Goal: Task Accomplishment & Management: Use online tool/utility

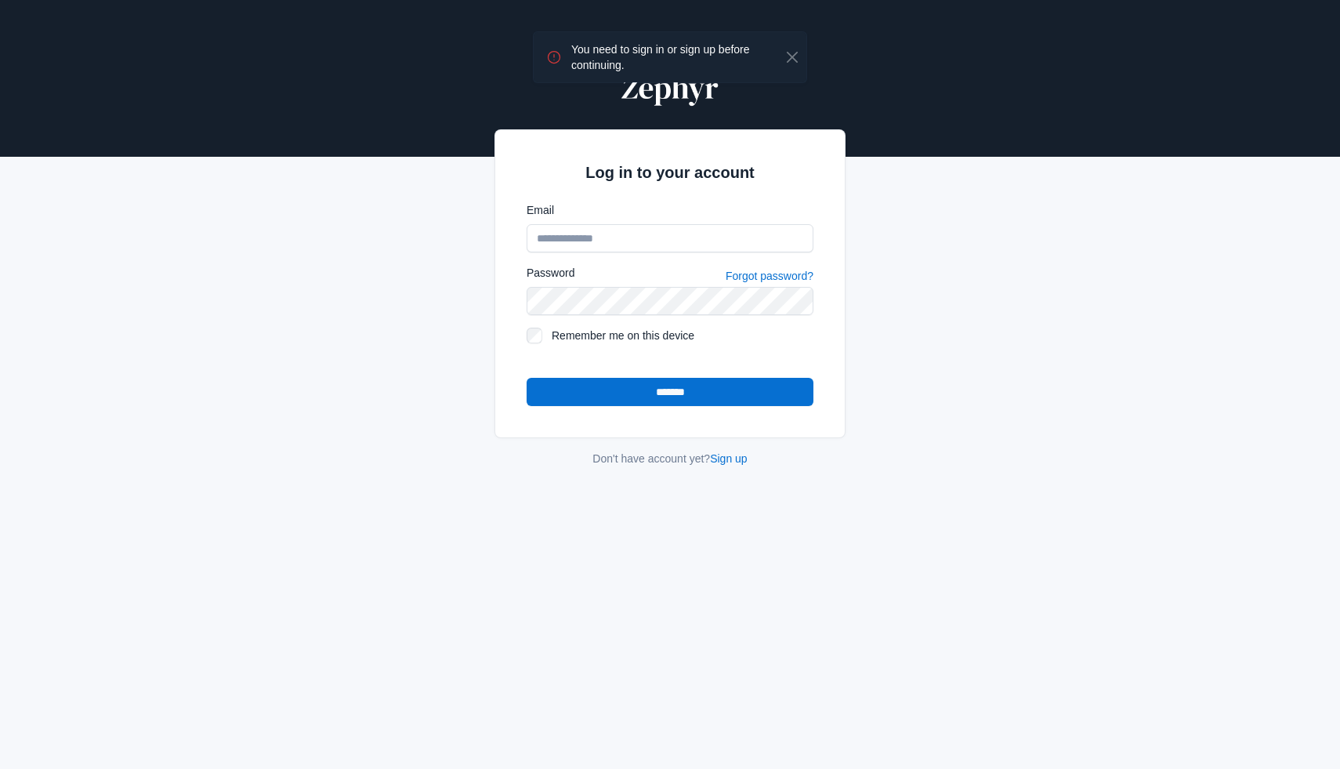
type input "**********"
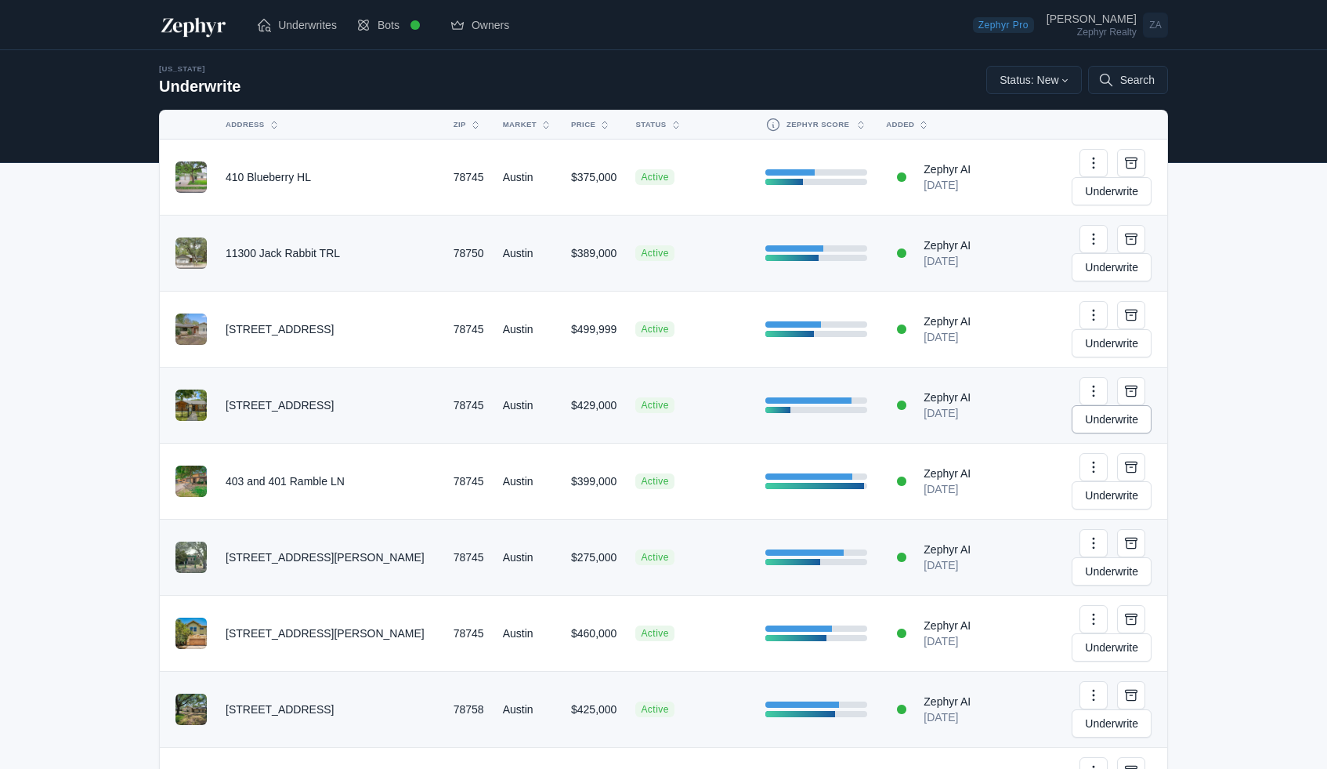
click at [1088, 405] on link "Underwrite" at bounding box center [1112, 419] width 80 height 28
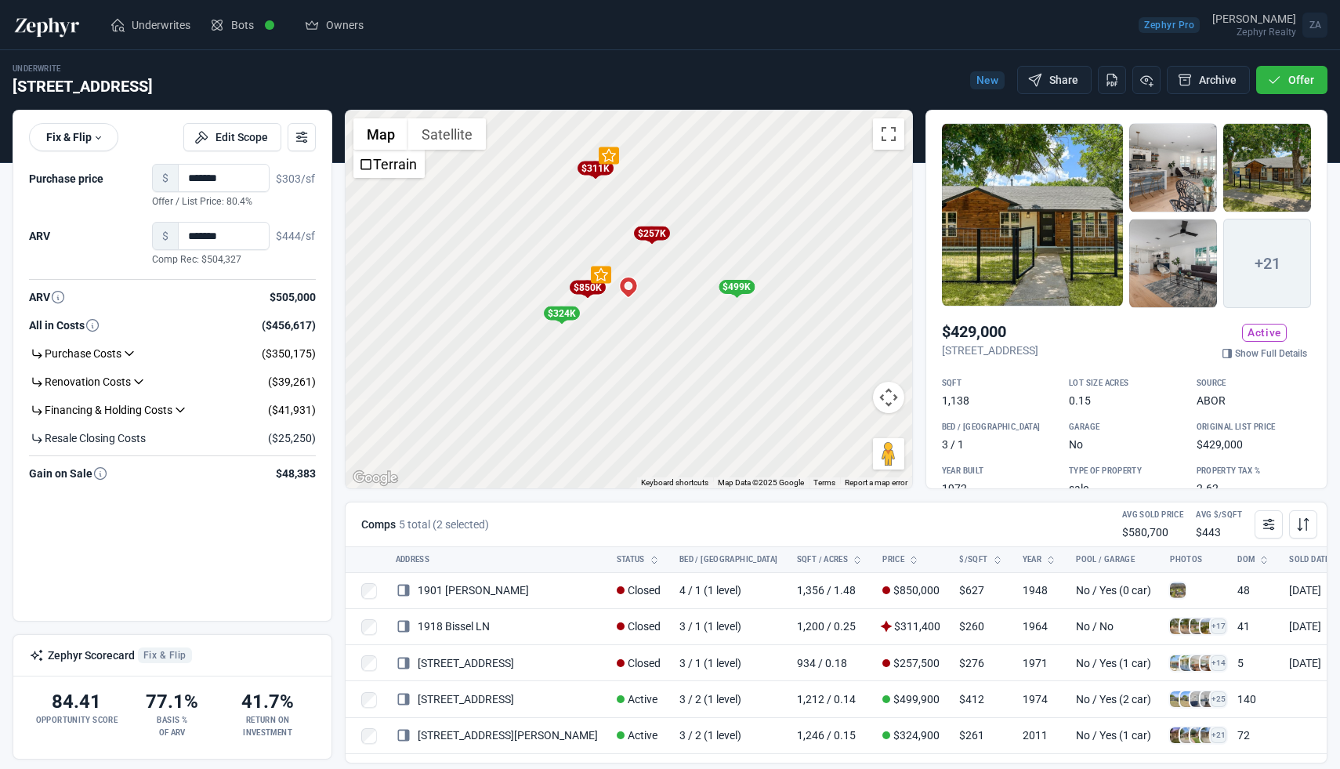
click at [983, 212] on div at bounding box center [1033, 214] width 182 height 183
click at [1222, 354] on link "Show Full Details" at bounding box center [1264, 354] width 93 height 16
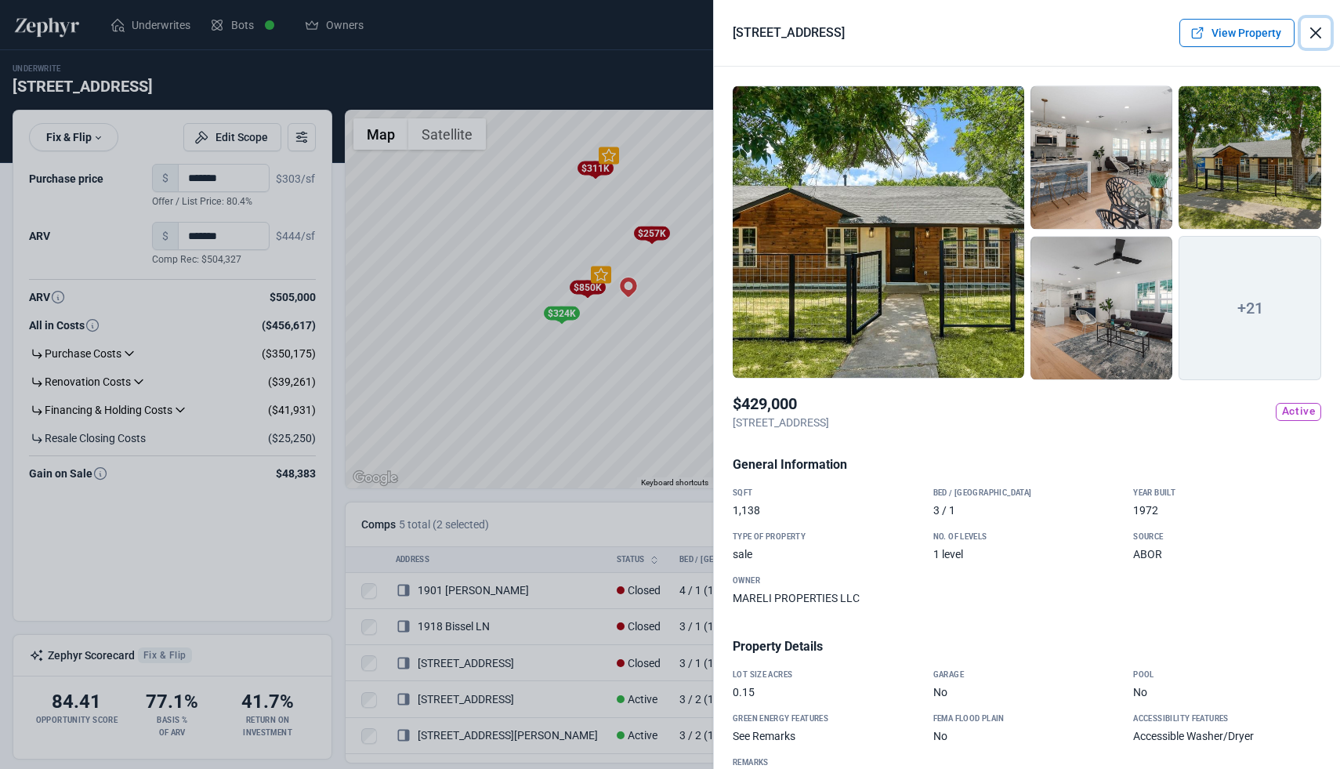
click at [1306, 27] on button "Close" at bounding box center [1316, 33] width 30 height 30
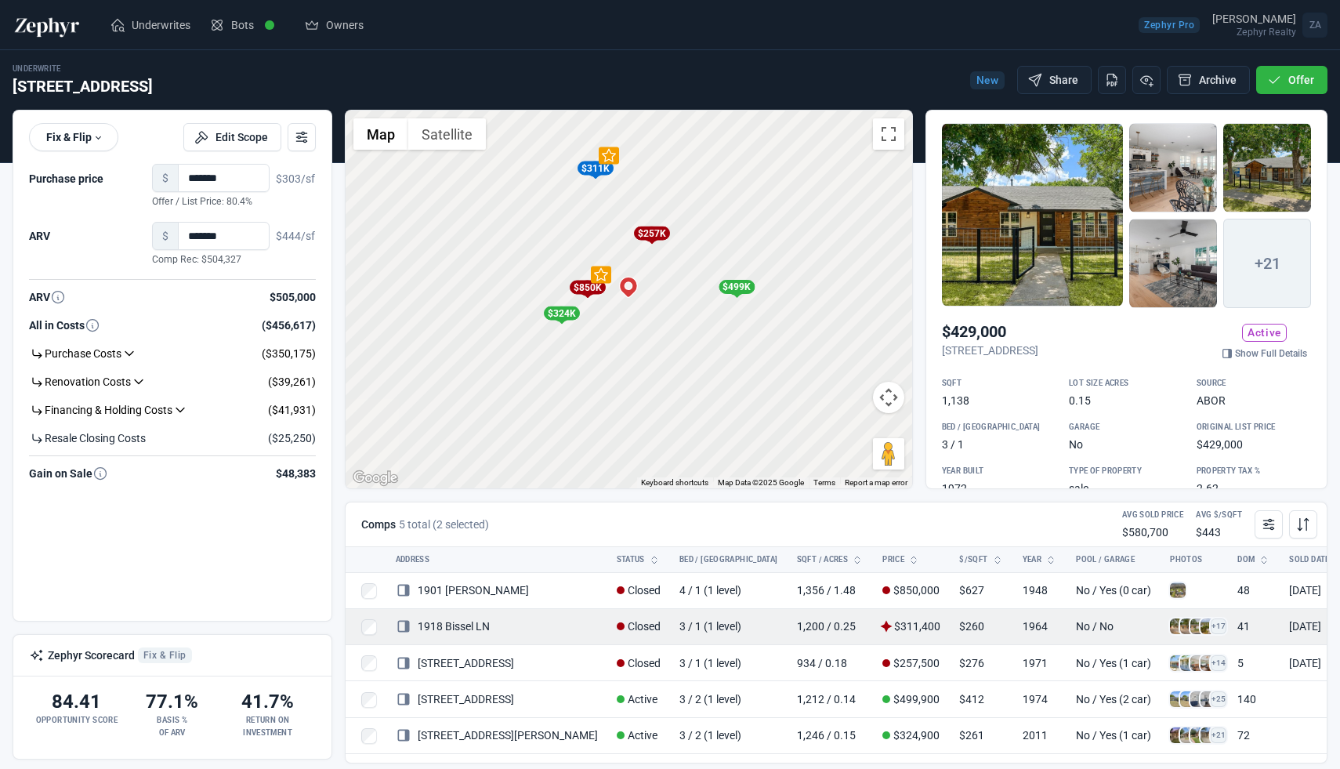
click at [402, 628] on icon at bounding box center [404, 626] width 16 height 16
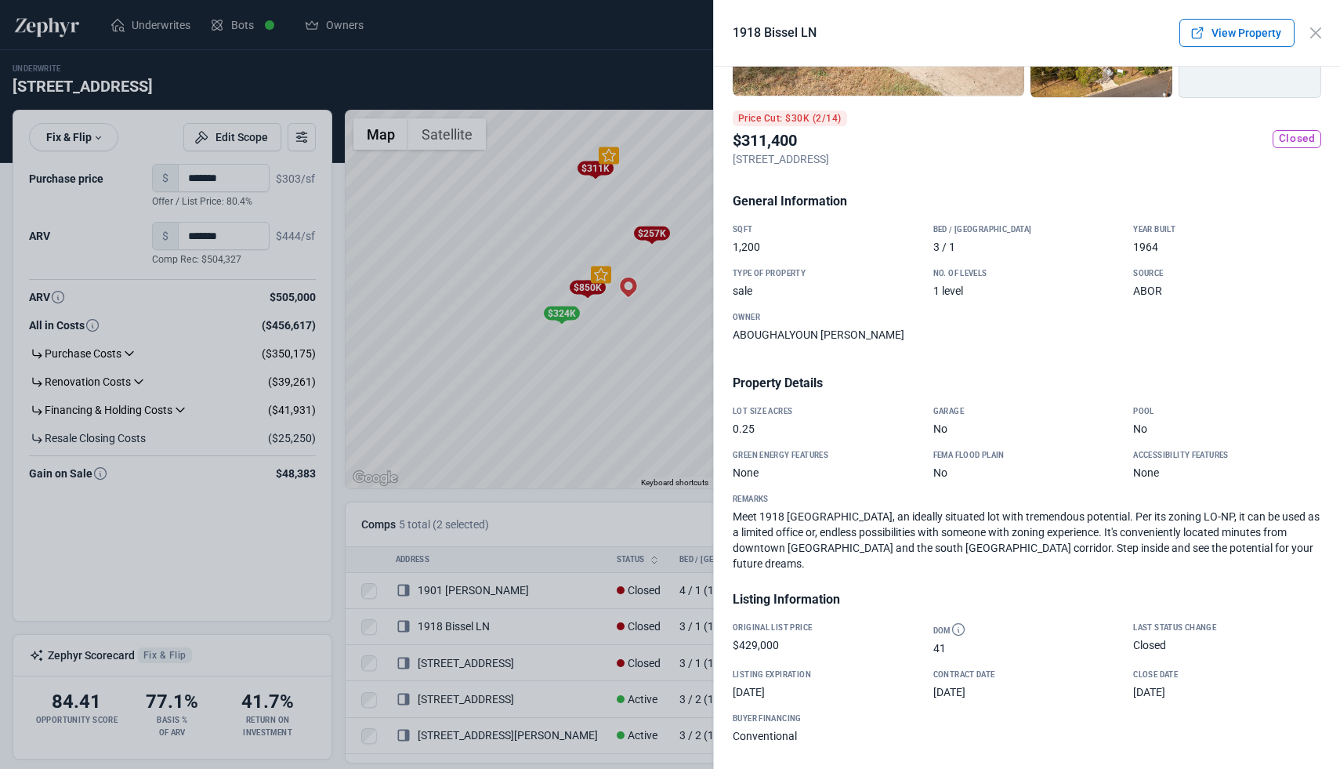
scroll to position [2190, 0]
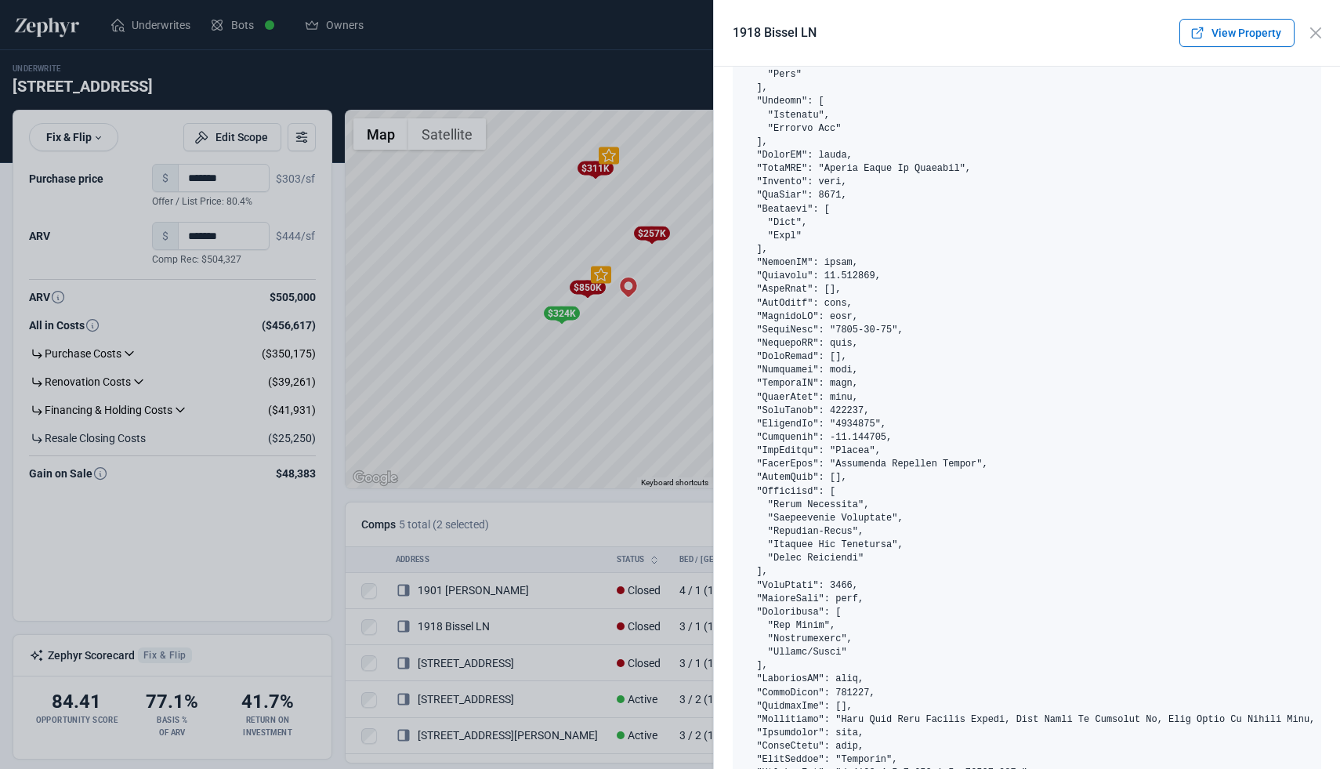
copy pre "2629912"
